Goal: Task Accomplishment & Management: Manage account settings

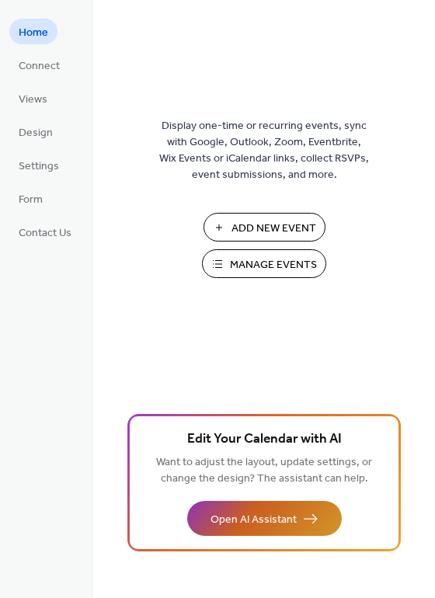
click at [281, 516] on span "Open AI Assistant" at bounding box center [253, 520] width 86 height 16
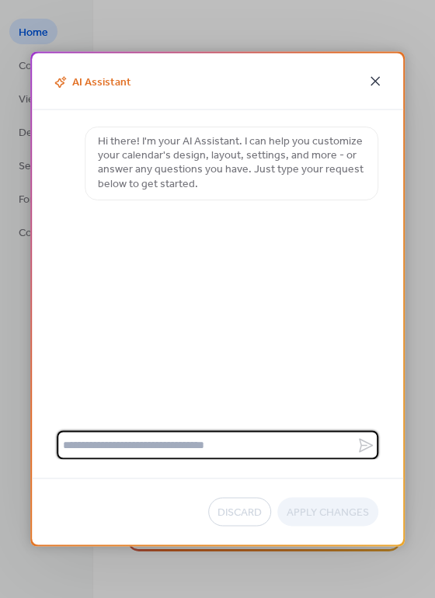
click at [376, 79] on icon at bounding box center [374, 81] width 9 height 9
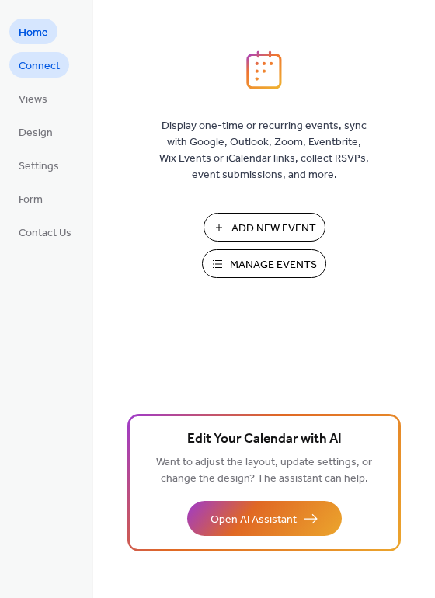
click at [46, 66] on span "Connect" at bounding box center [39, 66] width 41 height 16
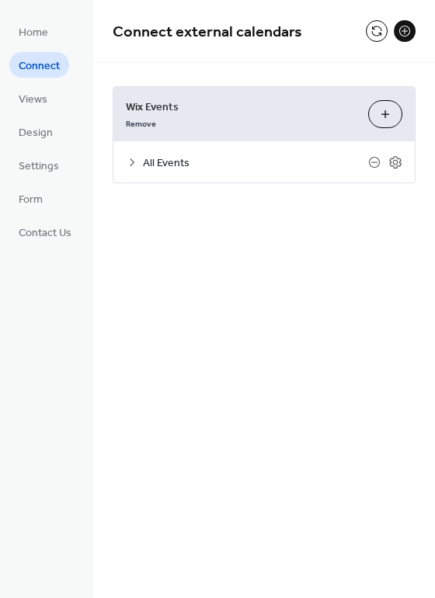
click at [160, 161] on span "All Events" at bounding box center [255, 163] width 225 height 16
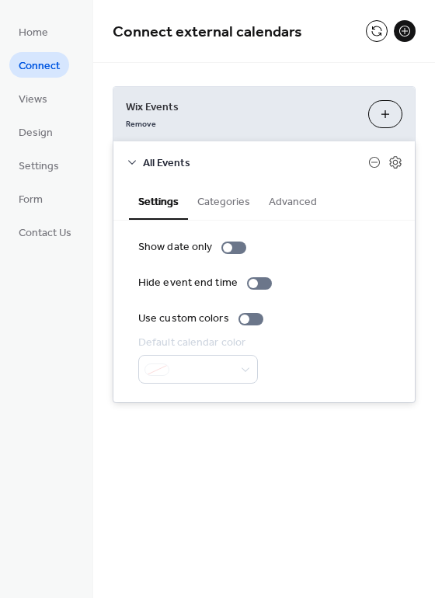
click at [285, 200] on button "Advanced" at bounding box center [292, 200] width 67 height 36
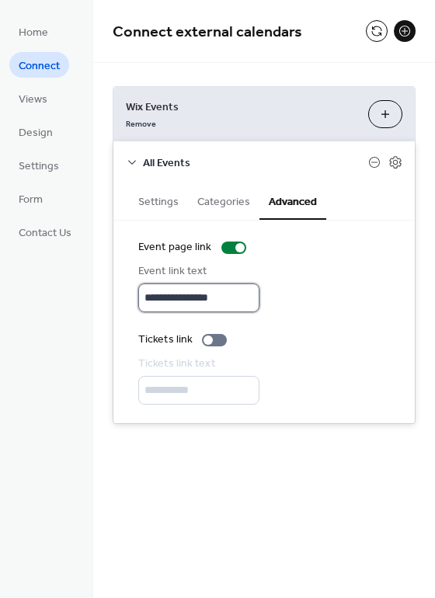
click at [187, 297] on input "**********" at bounding box center [198, 297] width 121 height 29
click at [323, 280] on div "**********" at bounding box center [264, 287] width 252 height 49
click at [400, 165] on icon at bounding box center [395, 162] width 12 height 12
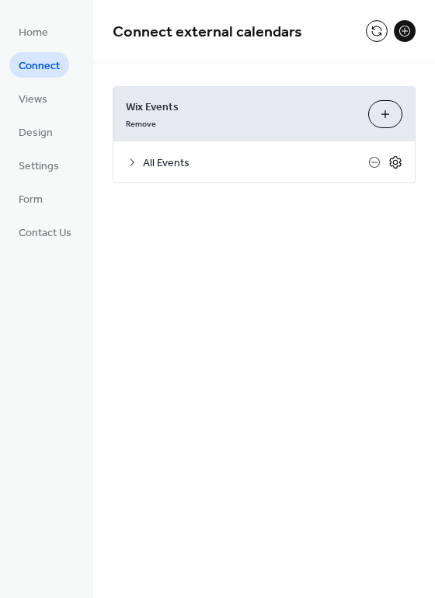
click at [398, 164] on icon at bounding box center [395, 162] width 14 height 14
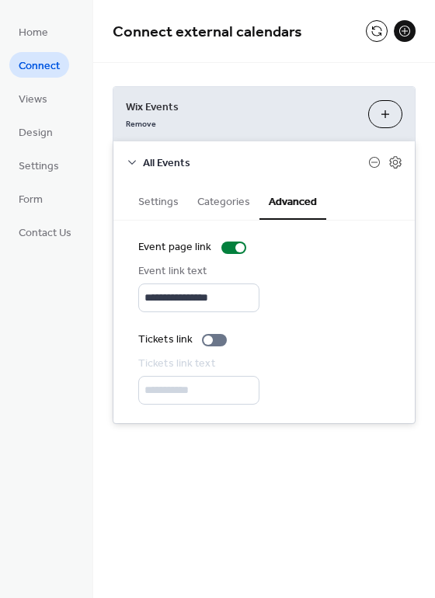
click at [233, 204] on button "Categories" at bounding box center [223, 200] width 71 height 36
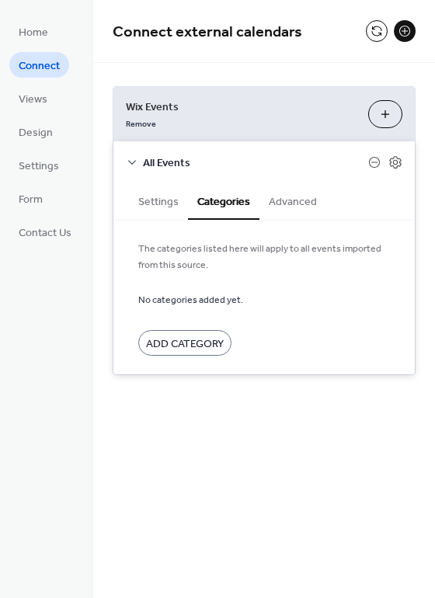
click at [154, 203] on button "Settings" at bounding box center [158, 200] width 59 height 36
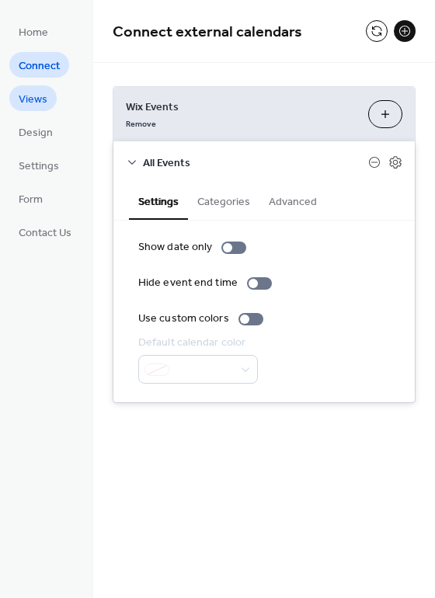
click at [38, 105] on span "Views" at bounding box center [33, 100] width 29 height 16
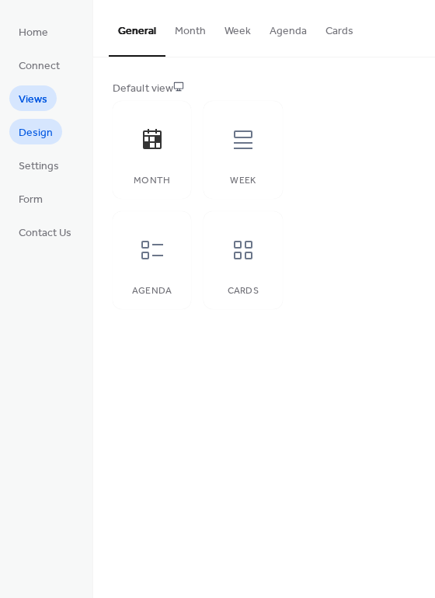
click at [43, 128] on span "Design" at bounding box center [36, 133] width 34 height 16
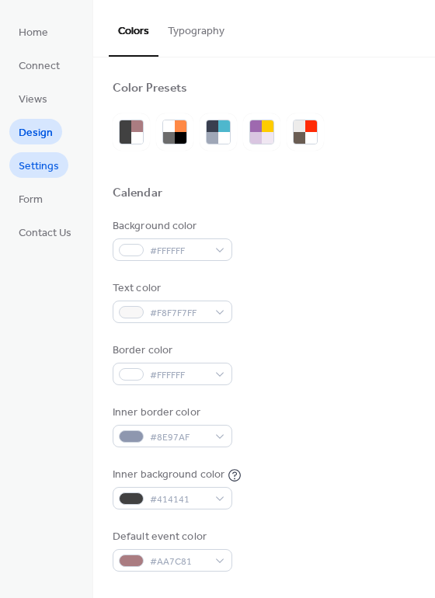
click at [51, 164] on span "Settings" at bounding box center [39, 166] width 40 height 16
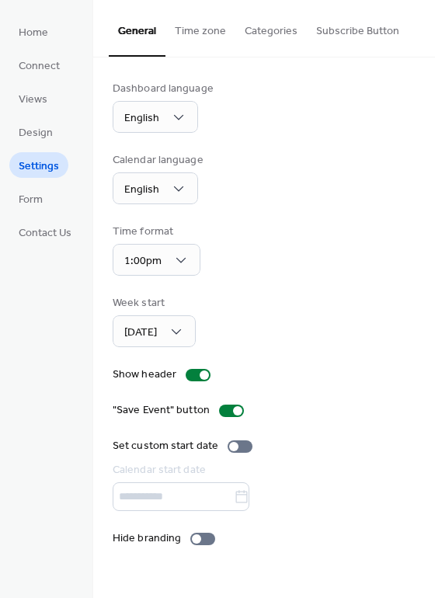
click at [331, 31] on button "Subscribe Button" at bounding box center [358, 27] width 102 height 55
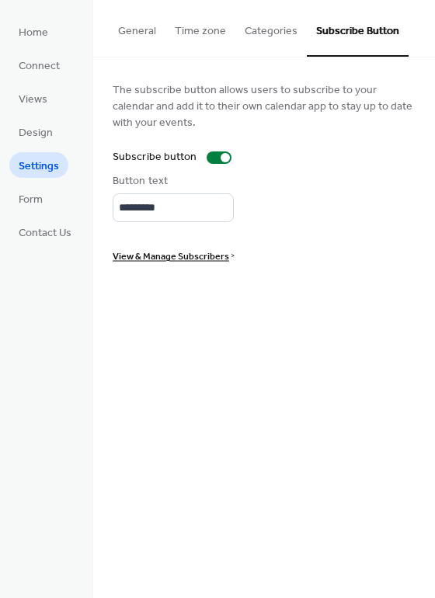
click at [263, 32] on button "Categories" at bounding box center [270, 27] width 71 height 55
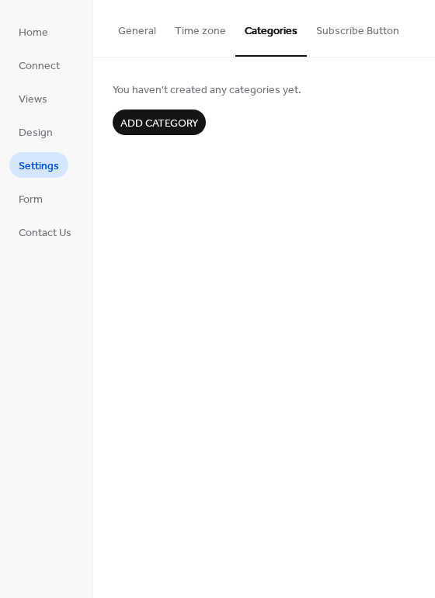
click at [207, 30] on button "Time zone" at bounding box center [200, 27] width 70 height 55
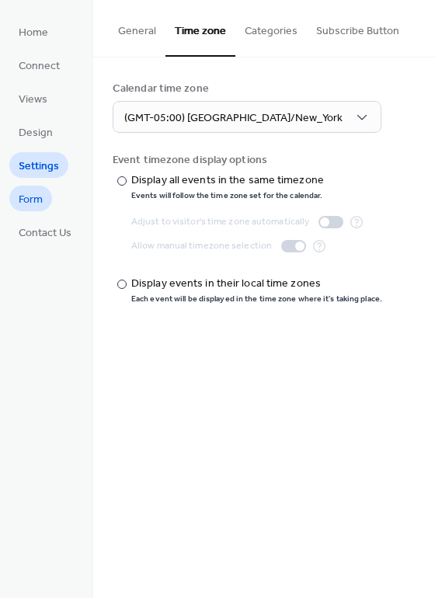
click at [39, 203] on span "Form" at bounding box center [31, 200] width 24 height 16
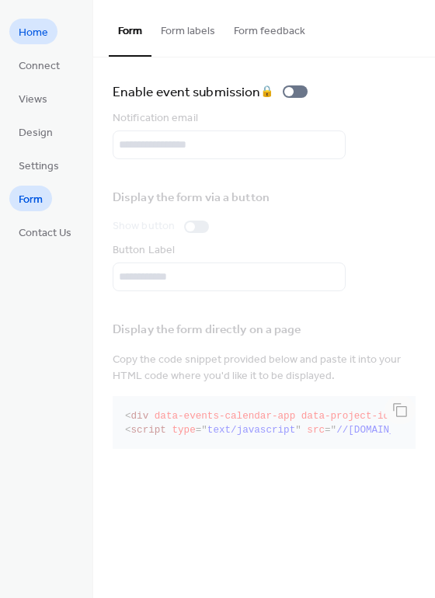
click at [45, 35] on span "Home" at bounding box center [34, 33] width 30 height 16
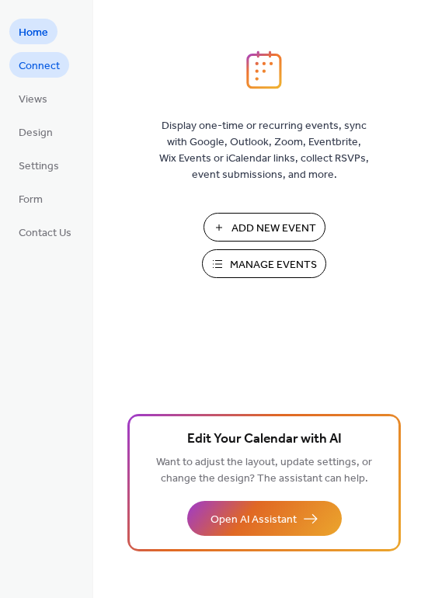
click at [53, 68] on span "Connect" at bounding box center [39, 66] width 41 height 16
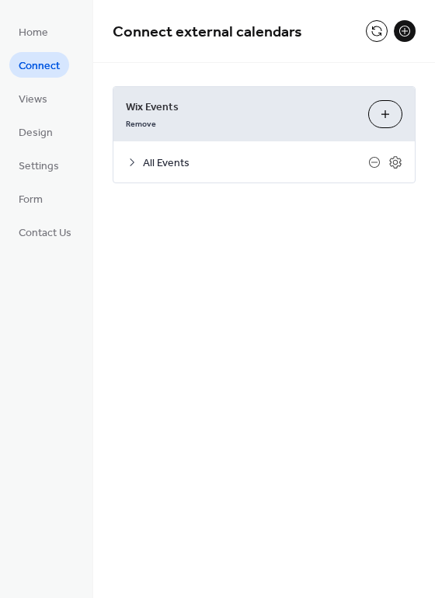
click at [384, 112] on button "Customize" at bounding box center [385, 114] width 34 height 28
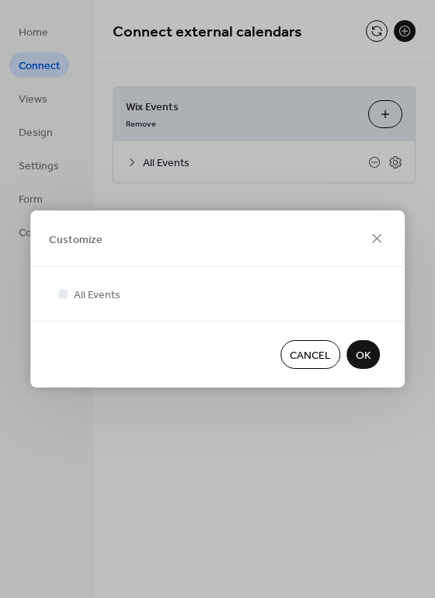
click at [309, 357] on span "Cancel" at bounding box center [310, 356] width 41 height 16
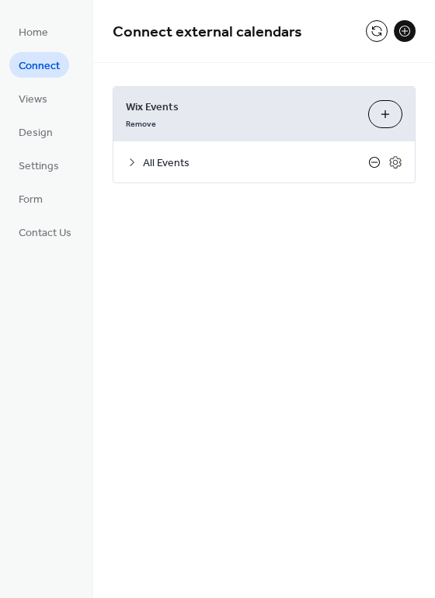
click at [373, 162] on icon at bounding box center [374, 162] width 6 height 1
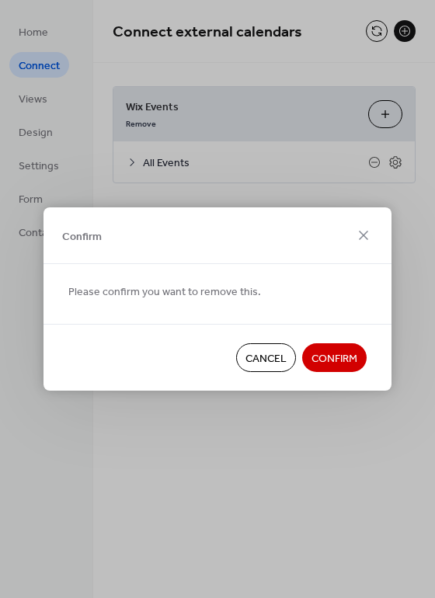
click at [341, 356] on span "Confirm" at bounding box center [334, 359] width 46 height 16
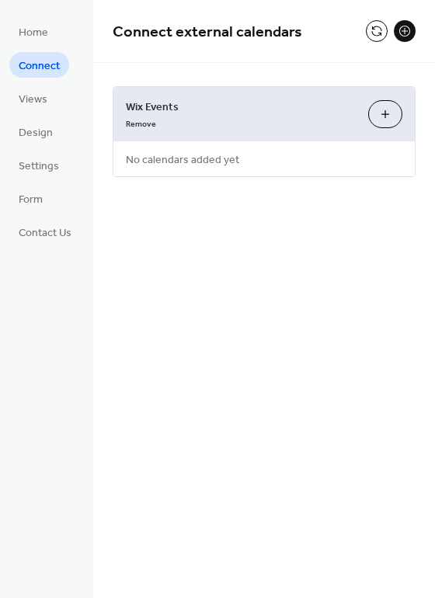
click at [382, 116] on button "Customize" at bounding box center [385, 114] width 34 height 28
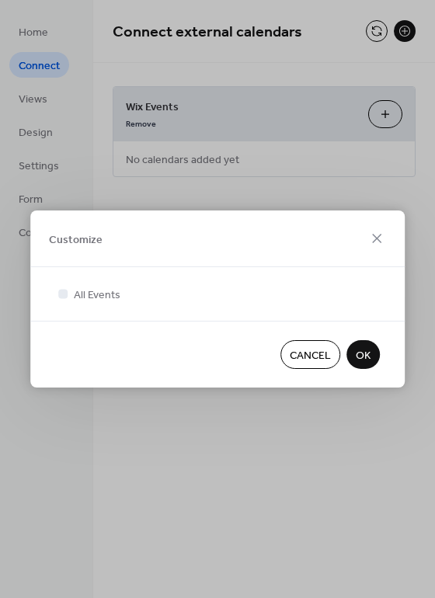
drag, startPoint x: 318, startPoint y: 353, endPoint x: 306, endPoint y: 346, distance: 14.7
click at [317, 353] on span "Cancel" at bounding box center [310, 356] width 41 height 16
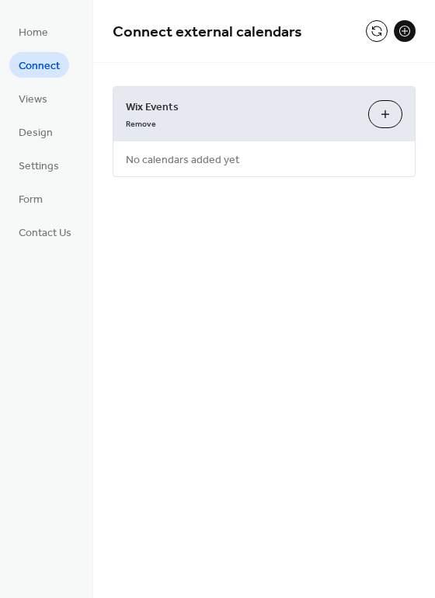
click at [407, 29] on button at bounding box center [405, 31] width 22 height 22
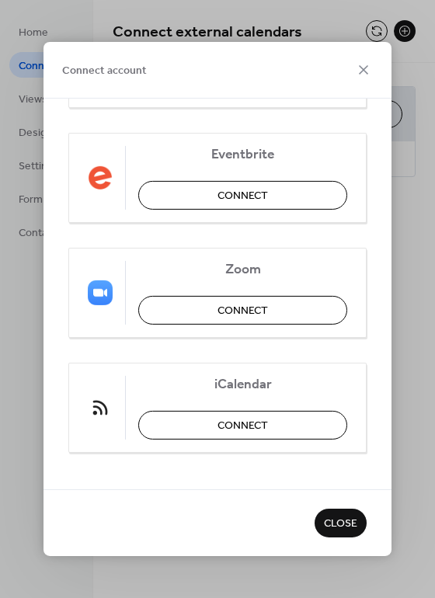
scroll to position [349, 0]
click at [255, 313] on span "Connect" at bounding box center [242, 310] width 50 height 16
click at [236, 426] on span "Connect" at bounding box center [242, 425] width 50 height 16
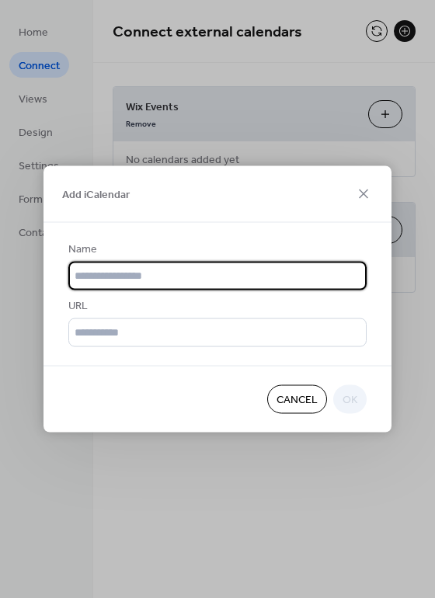
click at [159, 278] on input "text" at bounding box center [217, 276] width 298 height 29
click at [145, 208] on div "Add iCalendar" at bounding box center [217, 194] width 348 height 57
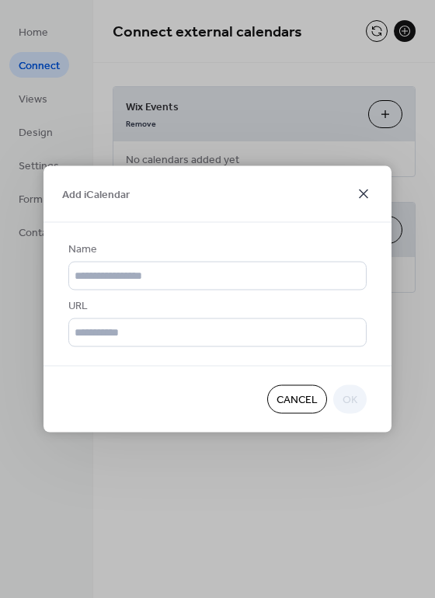
click at [363, 191] on icon at bounding box center [363, 194] width 19 height 19
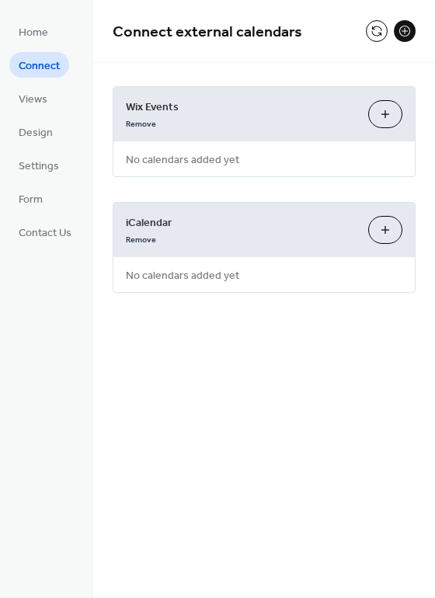
click at [405, 32] on button at bounding box center [405, 31] width 22 height 22
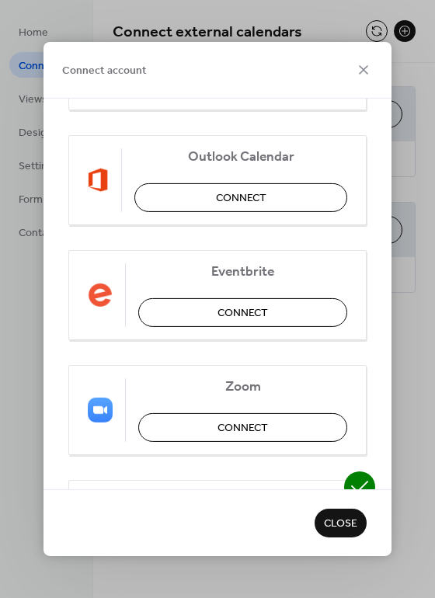
scroll to position [233, 0]
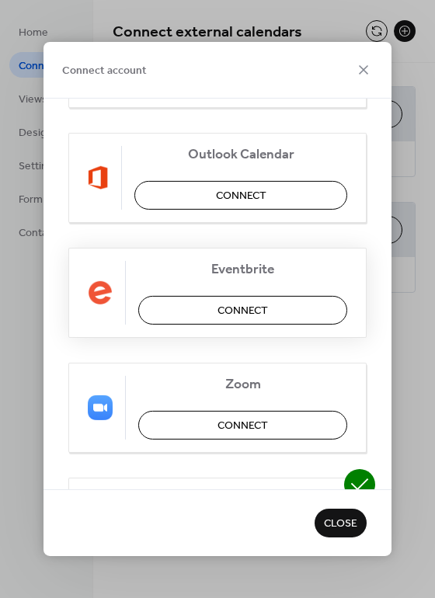
click at [240, 304] on span "Connect" at bounding box center [242, 311] width 50 height 16
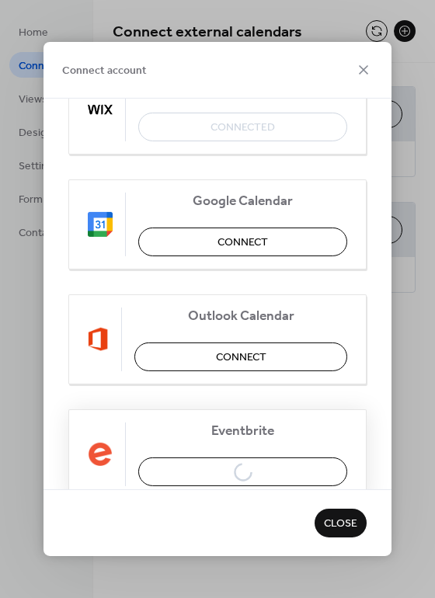
scroll to position [0, 0]
